Goal: Find specific page/section: Find specific page/section

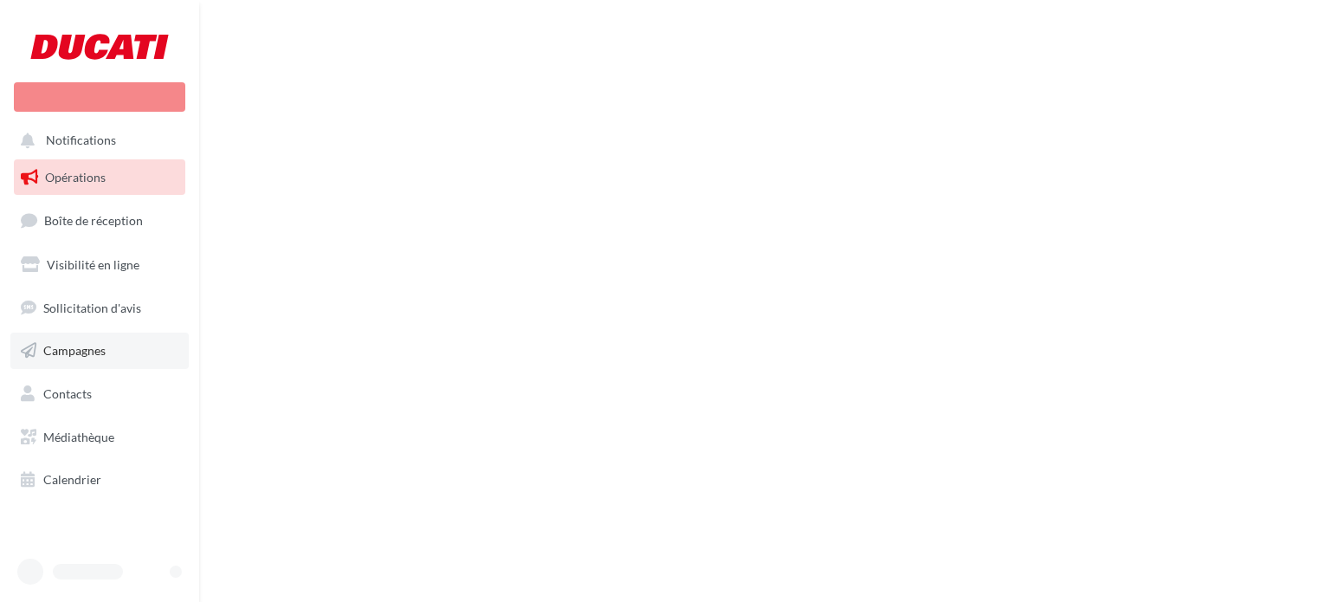
click at [90, 358] on link "Campagnes" at bounding box center [99, 350] width 178 height 36
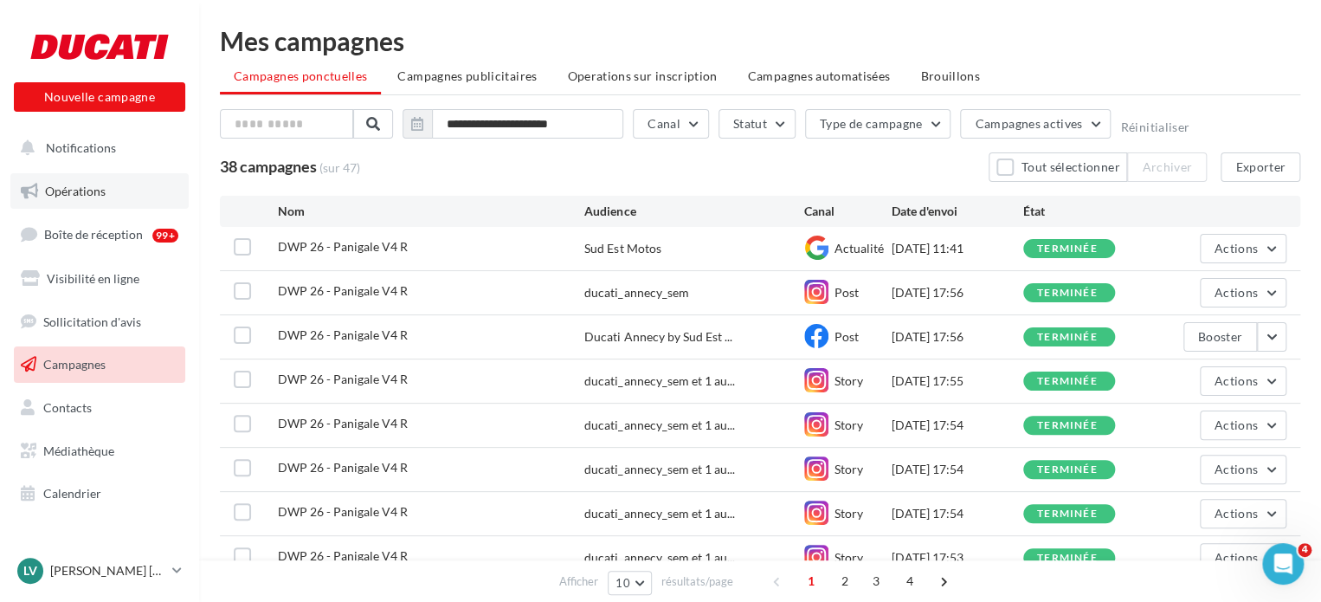
click at [89, 192] on span "Opérations" at bounding box center [75, 191] width 61 height 15
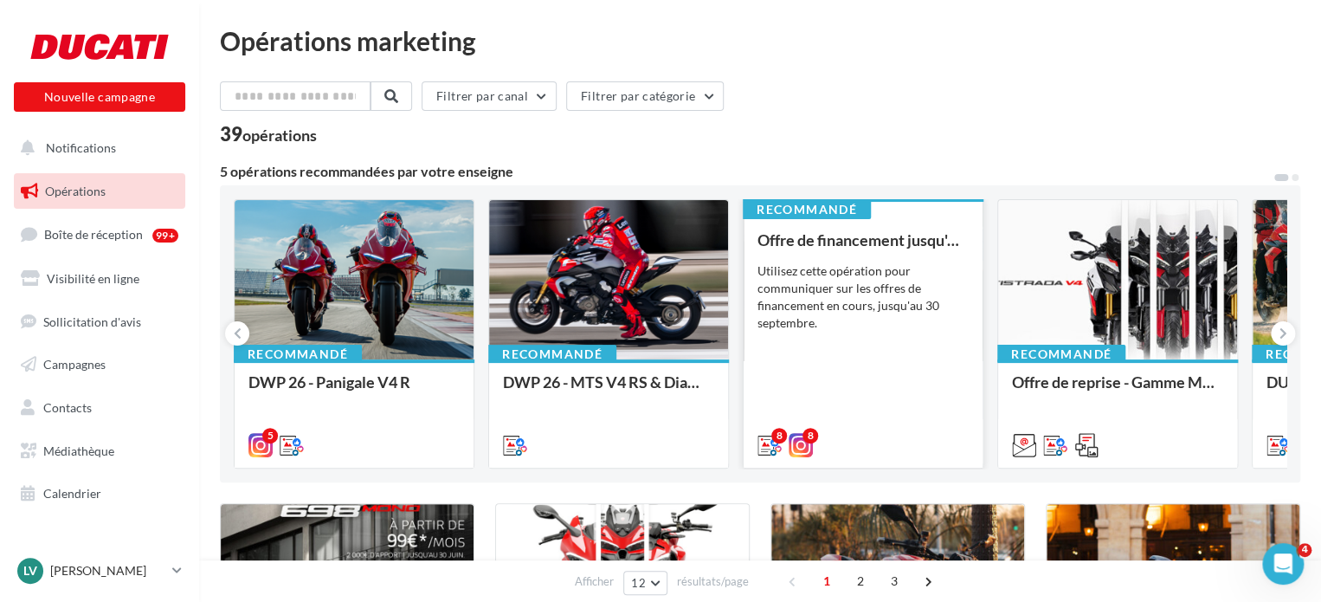
click at [851, 272] on div "Utilisez cette opération pour communiquer sur les offres de financement en cour…" at bounding box center [863, 296] width 211 height 69
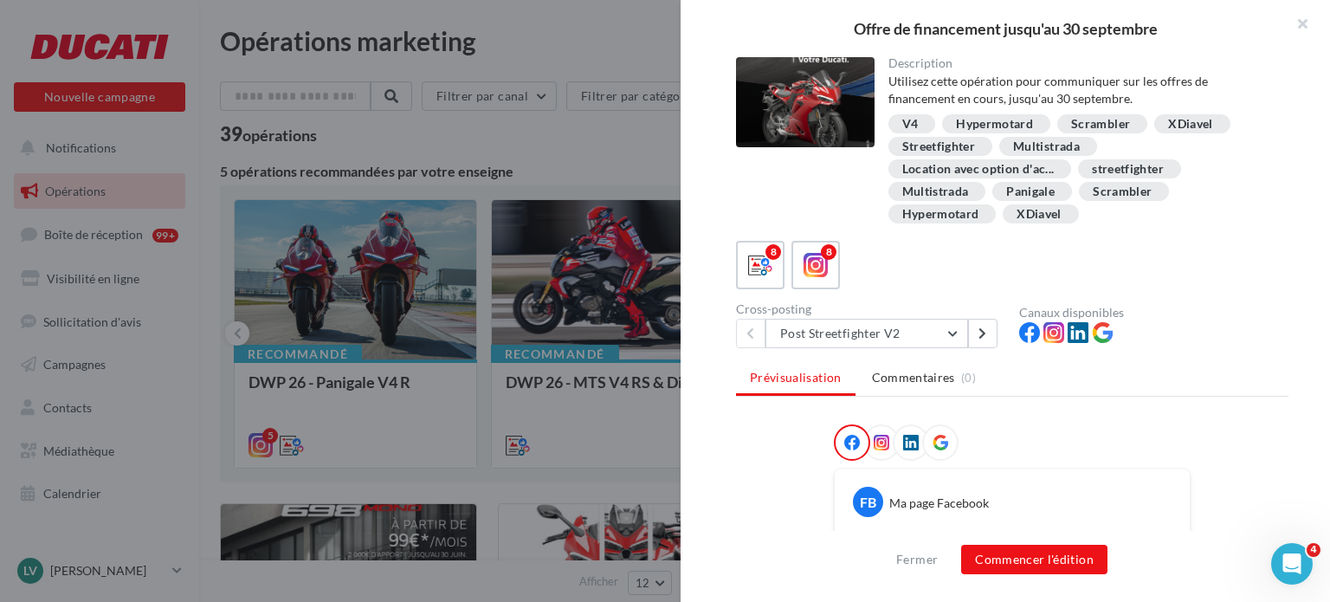
click at [634, 173] on div at bounding box center [665, 301] width 1330 height 602
